Goal: Task Accomplishment & Management: Complete application form

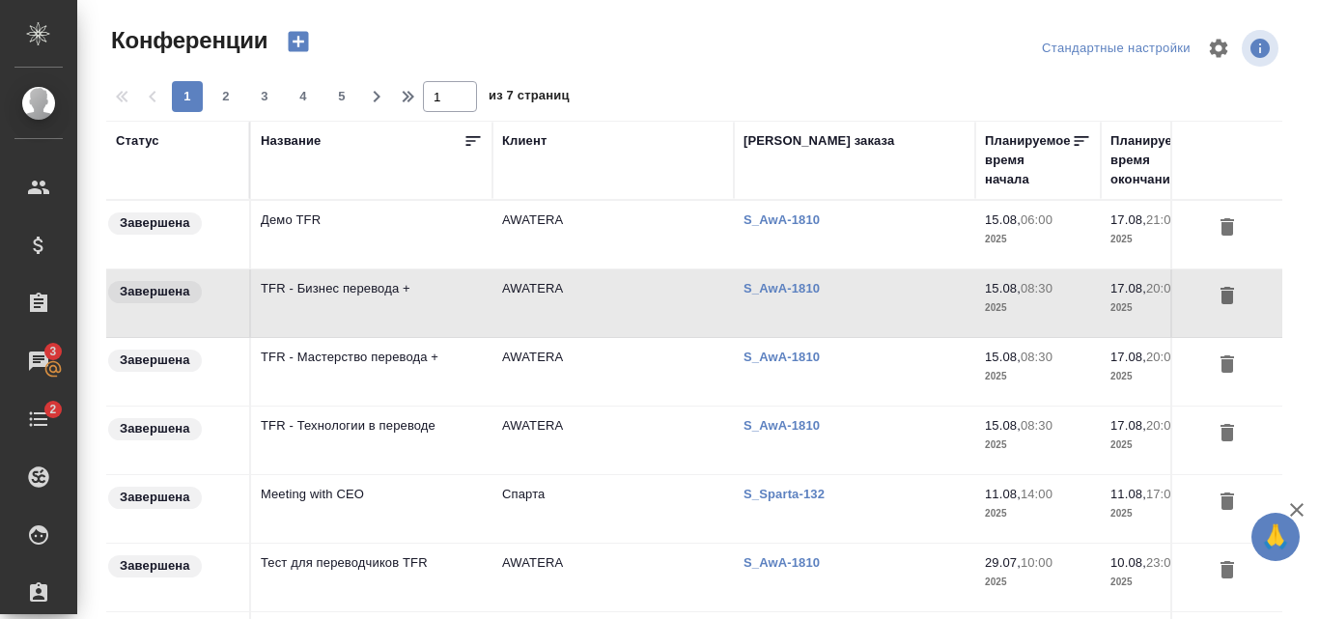
click at [401, 268] on td "TFR - Бизнес перевода +" at bounding box center [371, 235] width 241 height 68
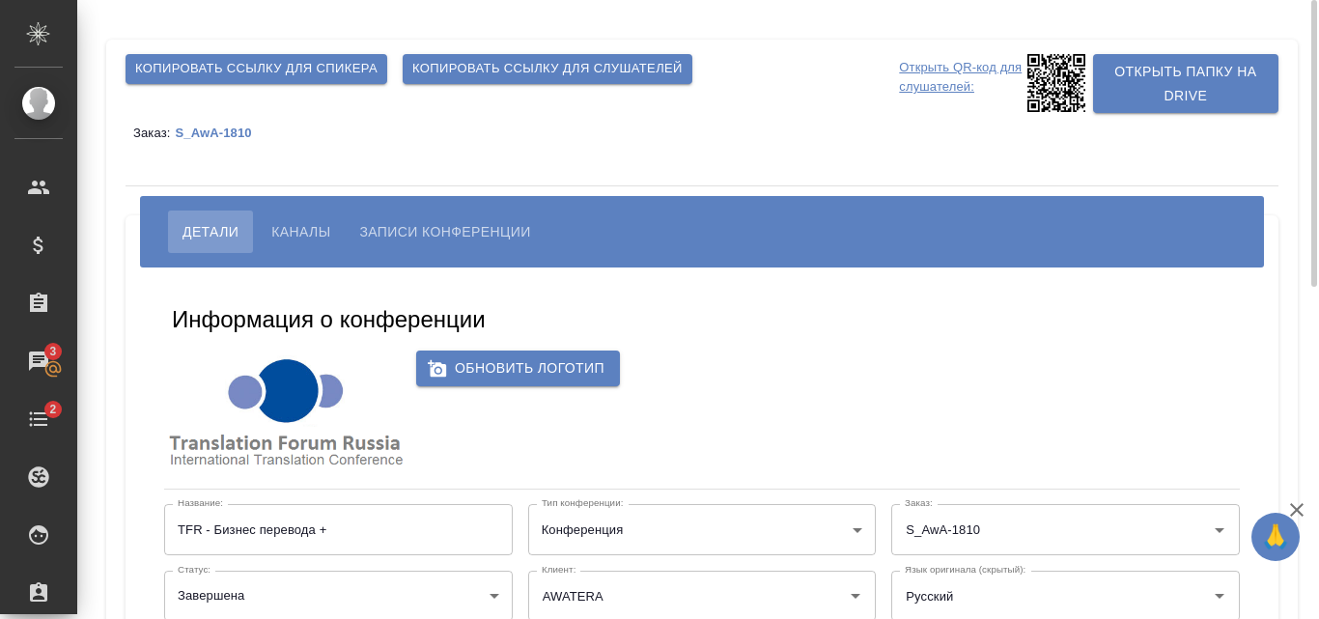
click at [216, 142] on div "Заказ: S_AwA-1810" at bounding box center [702, 132] width 1153 height 39
click at [217, 134] on p "S_AwA-1810" at bounding box center [220, 133] width 91 height 14
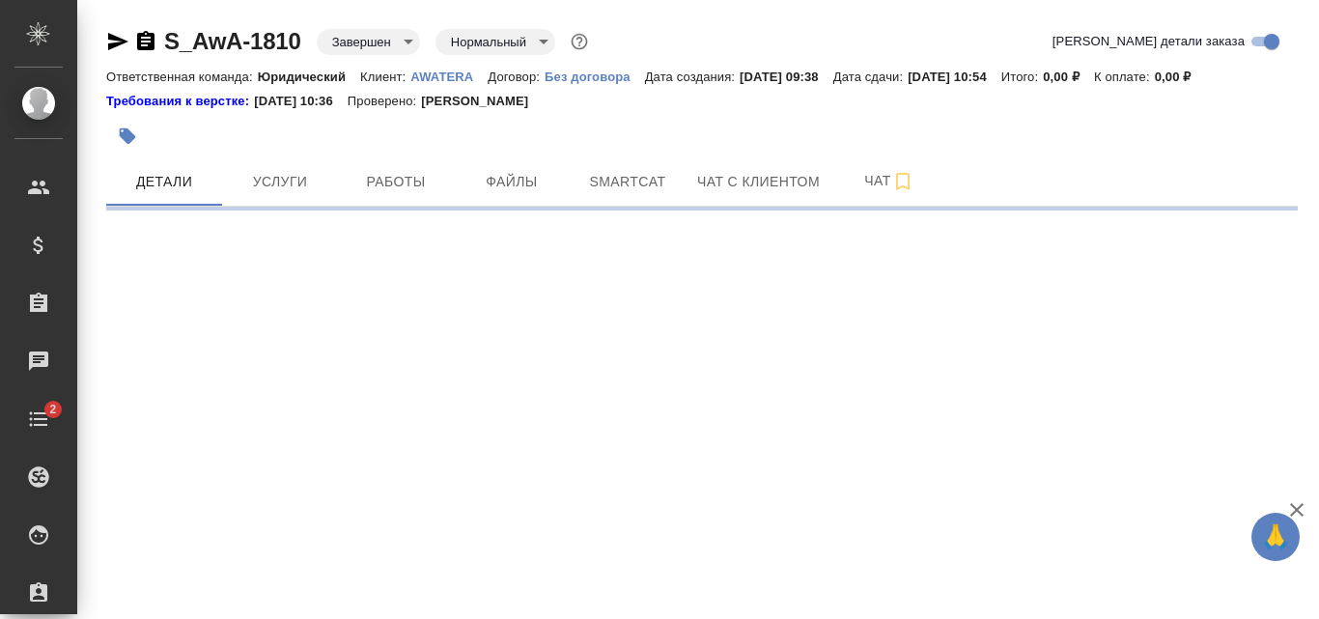
select select "RU"
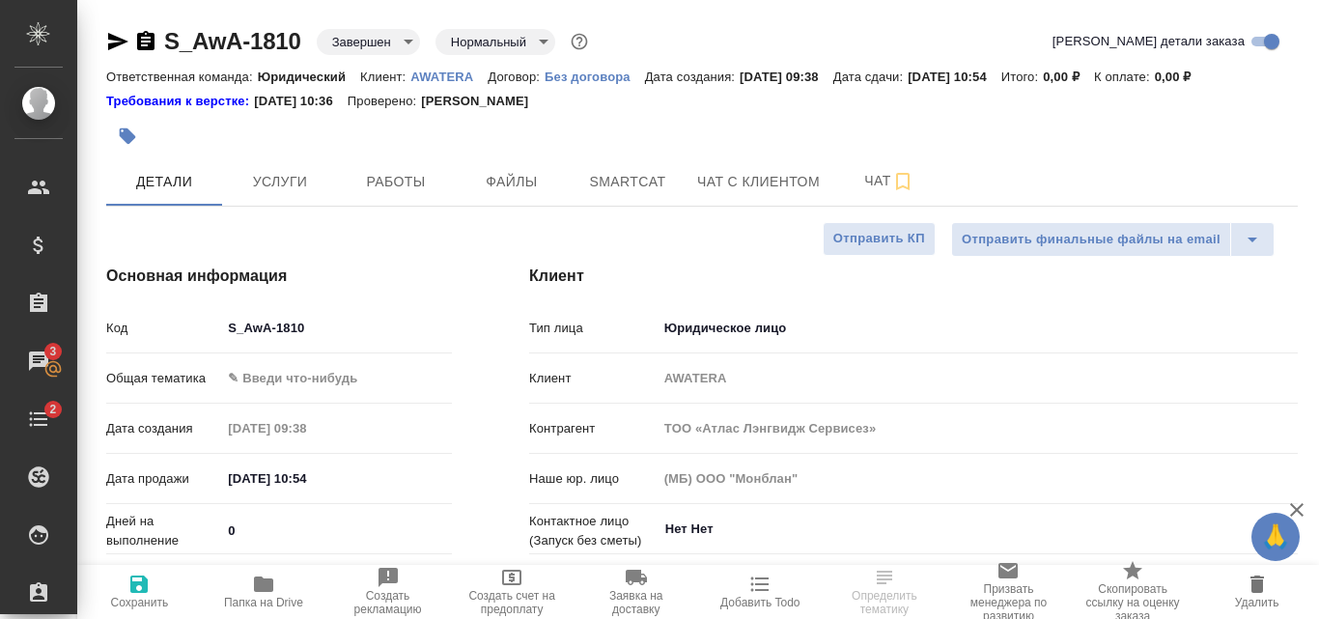
type textarea "x"
type input "Юридический"
click at [287, 592] on span "Папка на Drive" at bounding box center [263, 591] width 101 height 37
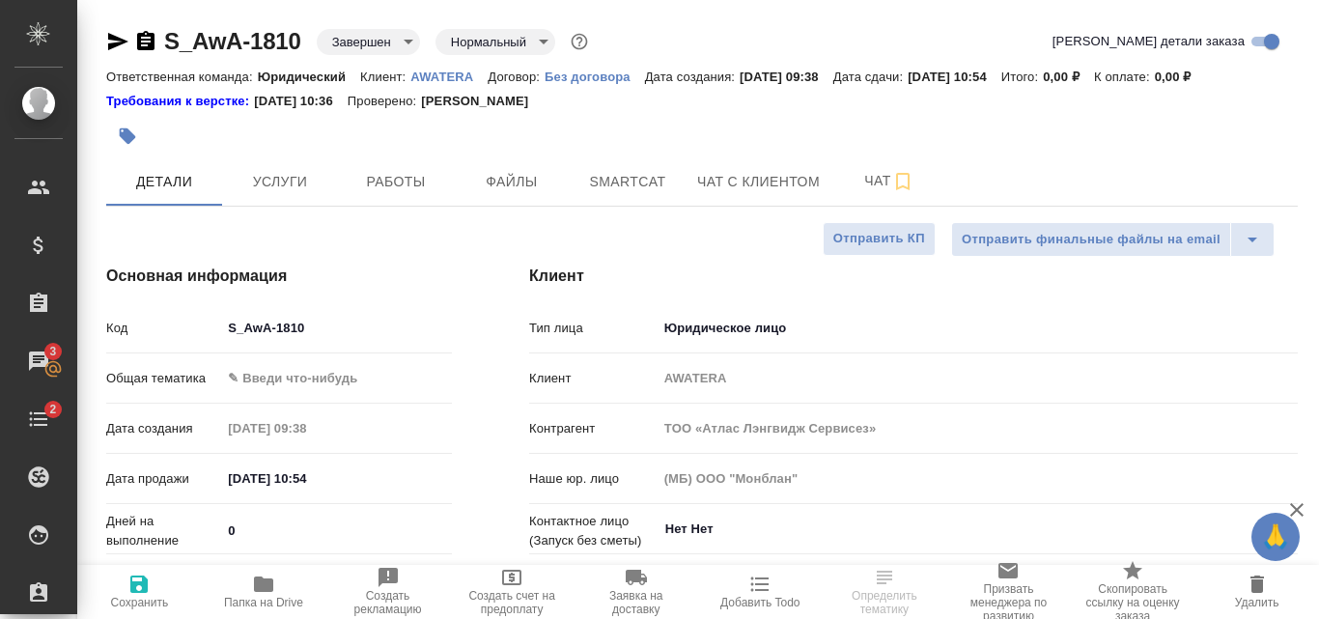
type textarea "x"
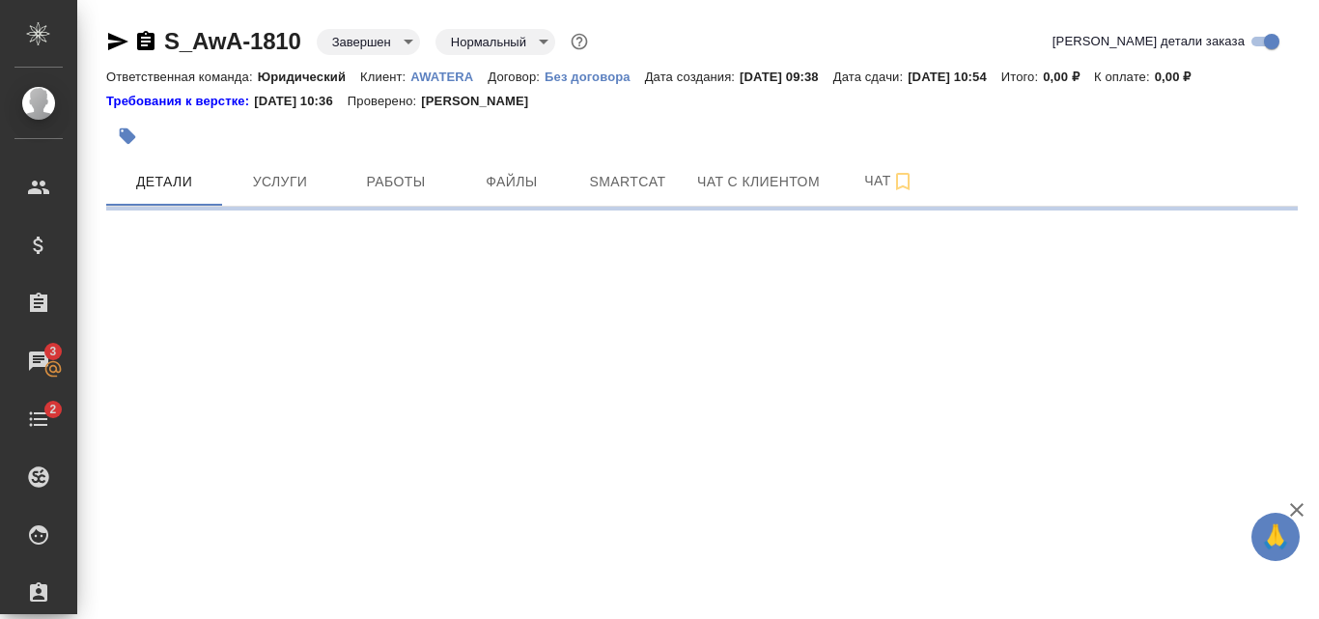
select select "RU"
